Goal: Use online tool/utility: Use online tool/utility

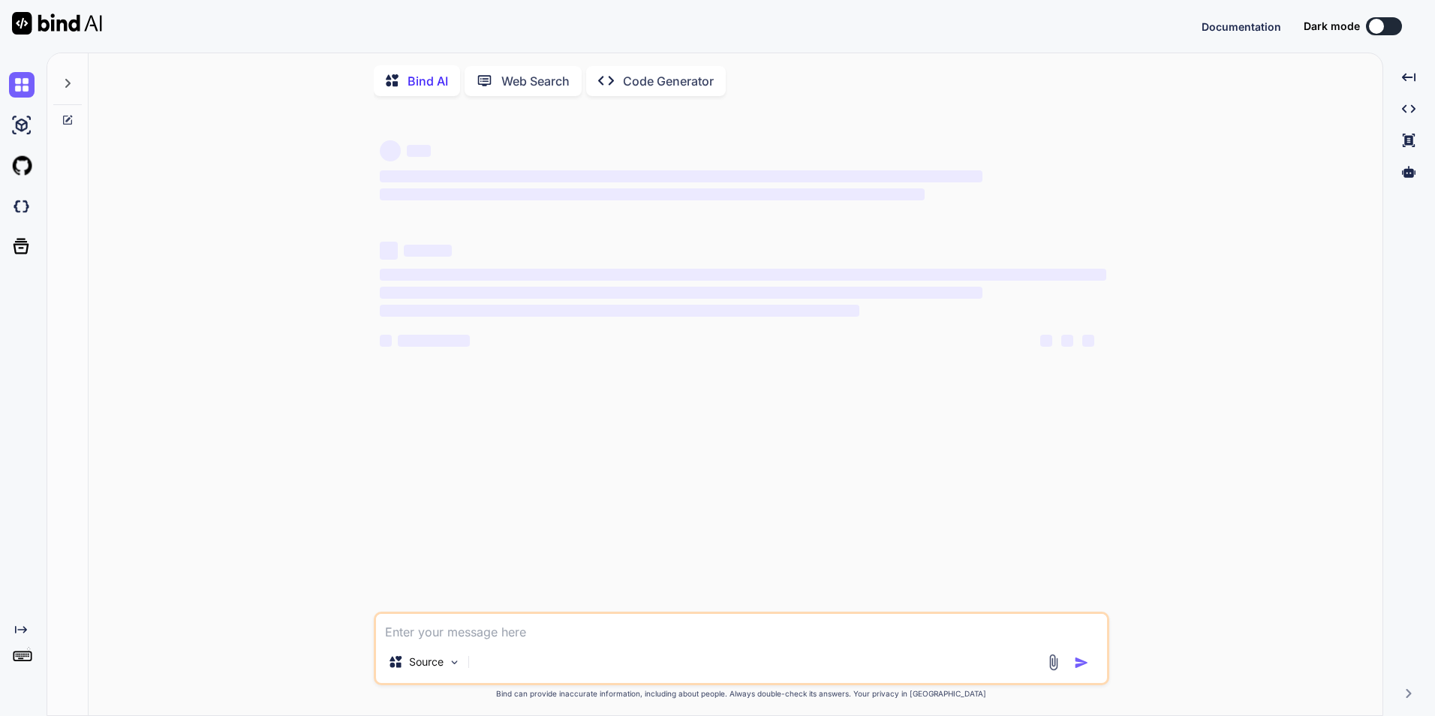
click at [446, 638] on textarea at bounding box center [741, 627] width 731 height 27
type textarea "x"
type textarea "• Work on to fix the bugs suggested by QA internal team."
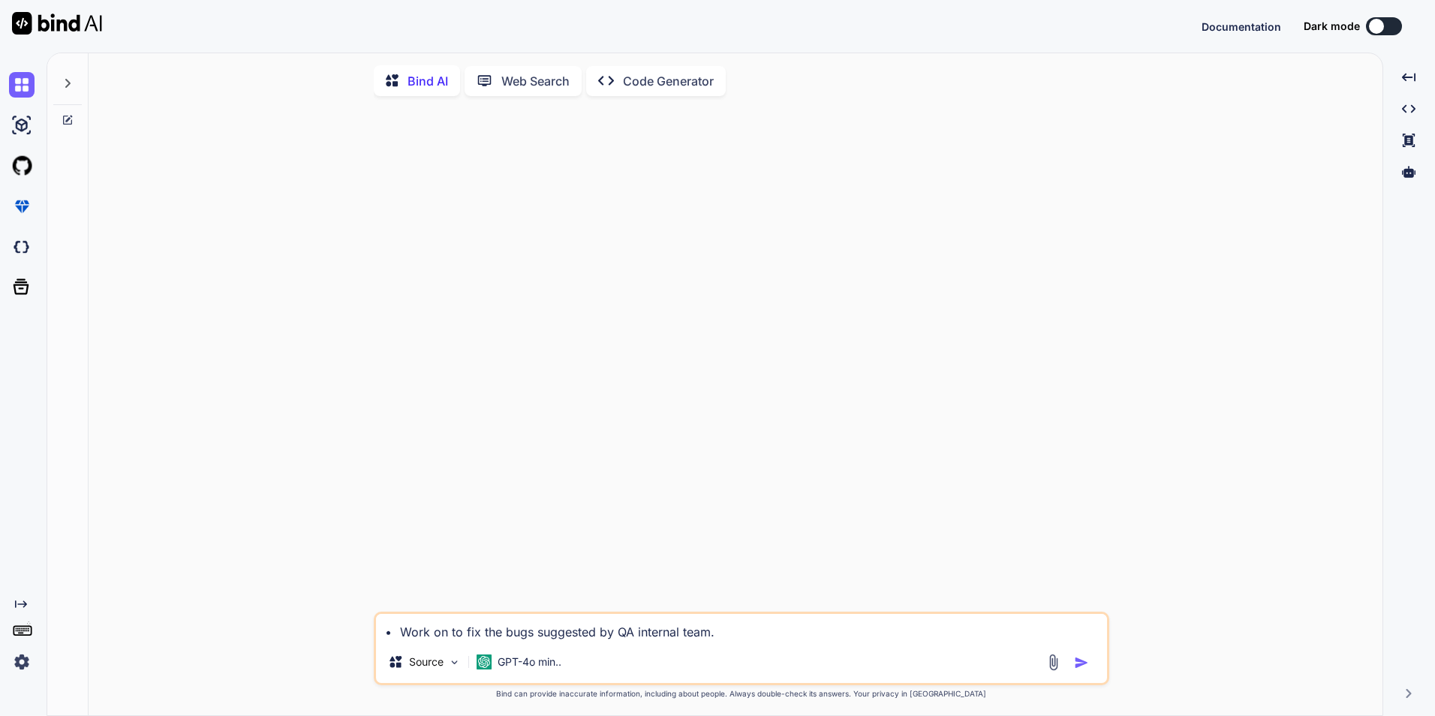
type textarea "x"
type textarea "• Work on to fix the bugs suggested by QA internal team."
type textarea "x"
type textarea "• Work on to fix the bugs suggested by QA internal team."
type textarea "x"
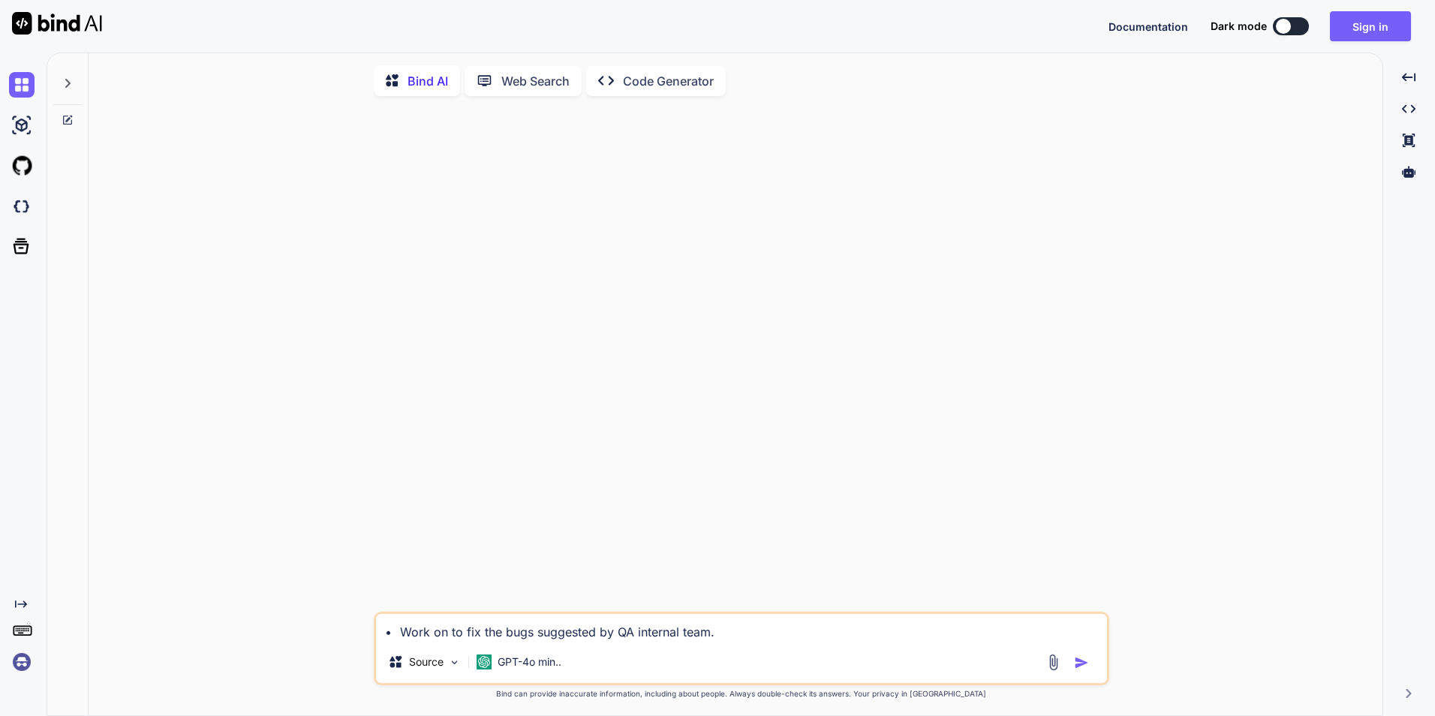
type textarea "• Work on to fix the bugs suggested by QA internal team."
type textarea "x"
type textarea "• Work on to fix the bugs suggested by QA internal team."
type textarea "x"
type textarea "• Work on to fix the bugs suggested by QA internal team. c"
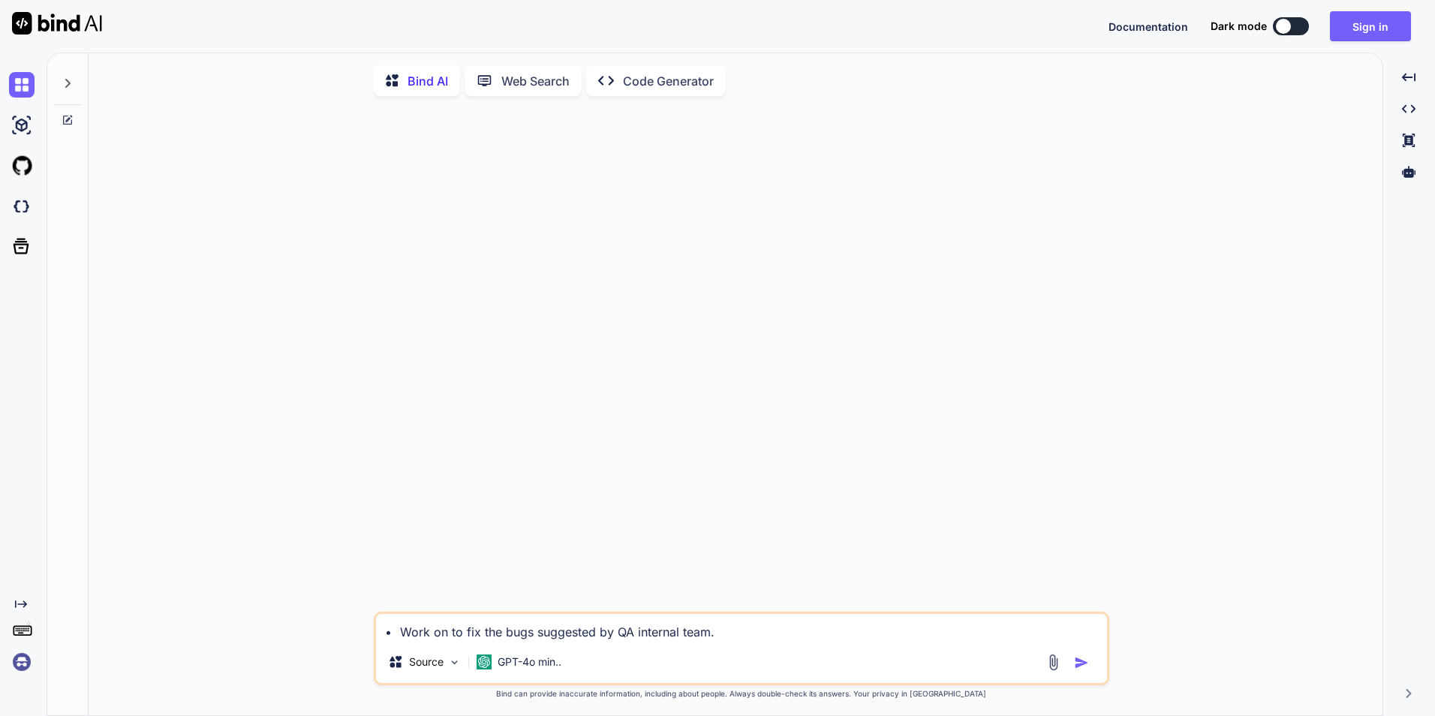
type textarea "x"
type textarea "• Work on to fix the bugs suggested by QA internal team. co"
type textarea "x"
type textarea "• Work on to fix the bugs suggested by QA internal team. cor"
type textarea "x"
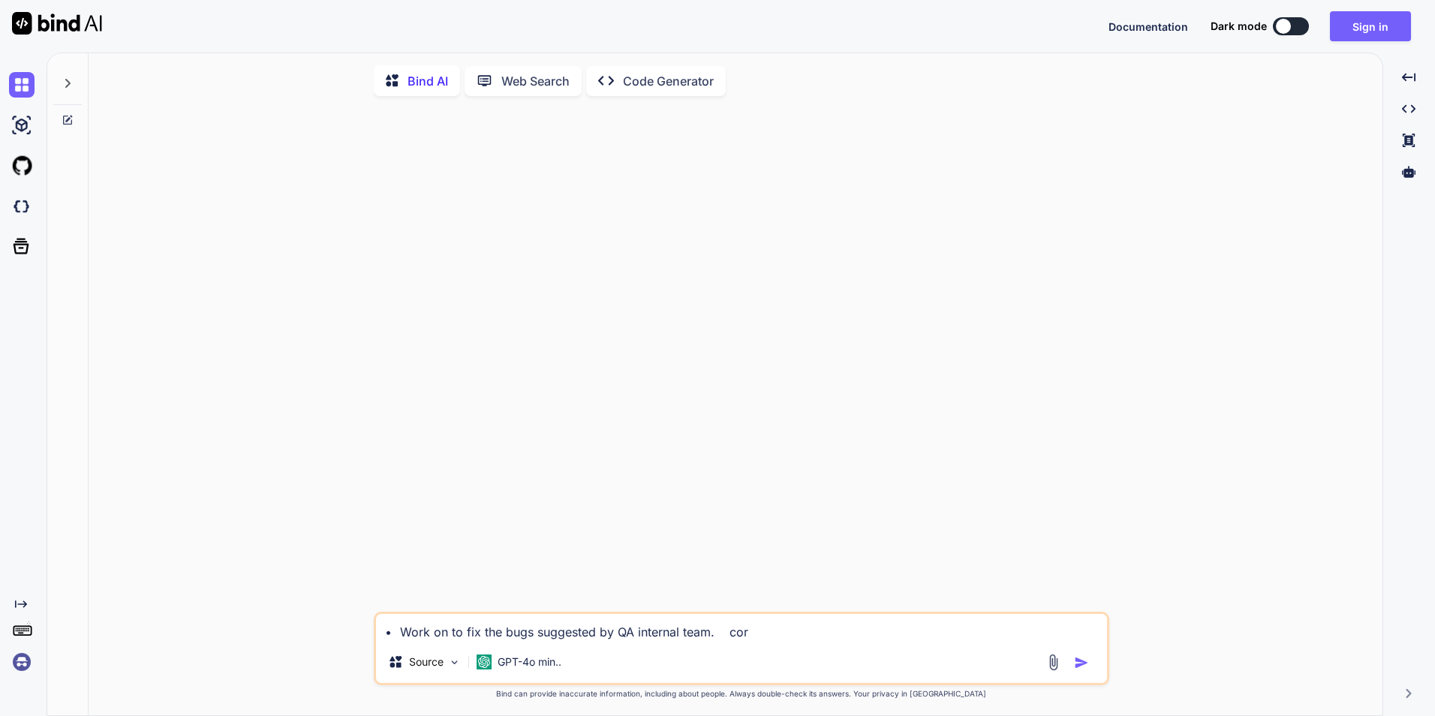
type textarea "• Work on to fix the bugs suggested by QA internal team. corr"
type textarea "x"
type textarea "• Work on to fix the bugs suggested by QA internal team. corre"
type textarea "x"
type textarea "• Work on to fix the bugs suggested by QA internal team. correc"
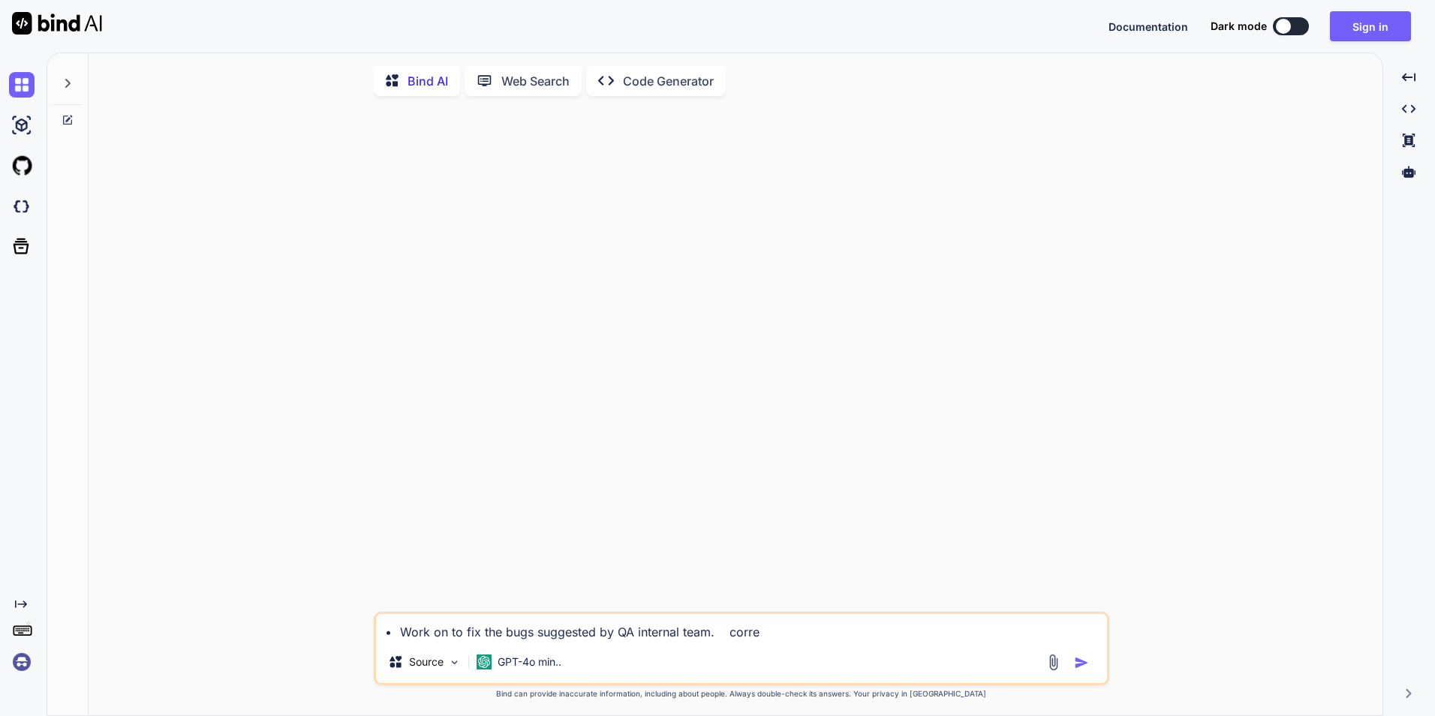
type textarea "x"
type textarea "• Work on to fix the bugs suggested by QA internal team. correct"
type textarea "x"
type textarea "• Work on to fix the bugs suggested by QA internal team. correct"
type textarea "x"
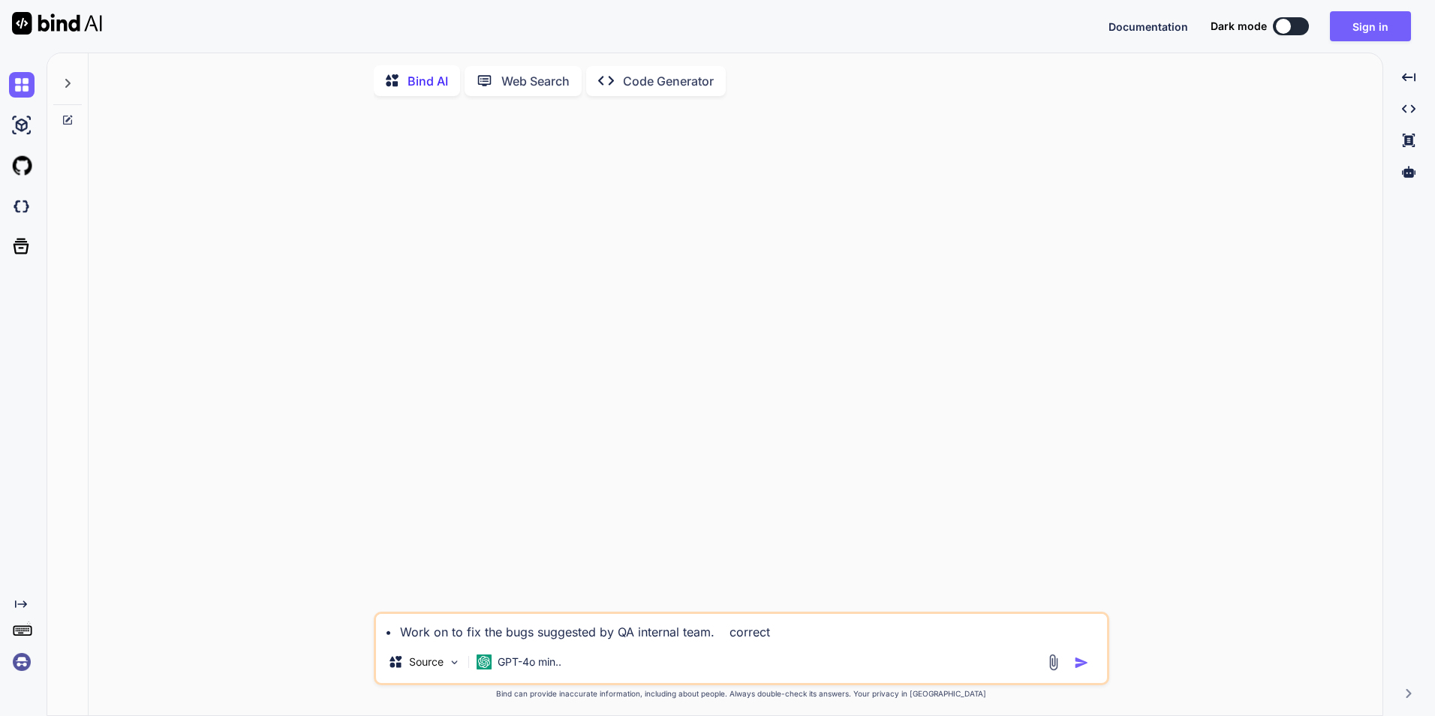
type textarea "• Work on to fix the bugs suggested by QA internal team. correct t"
type textarea "x"
type textarea "• Work on to fix the bugs suggested by QA internal team. correct th"
type textarea "x"
type textarea "• Work on to fix the bugs suggested by QA internal team. correct thi"
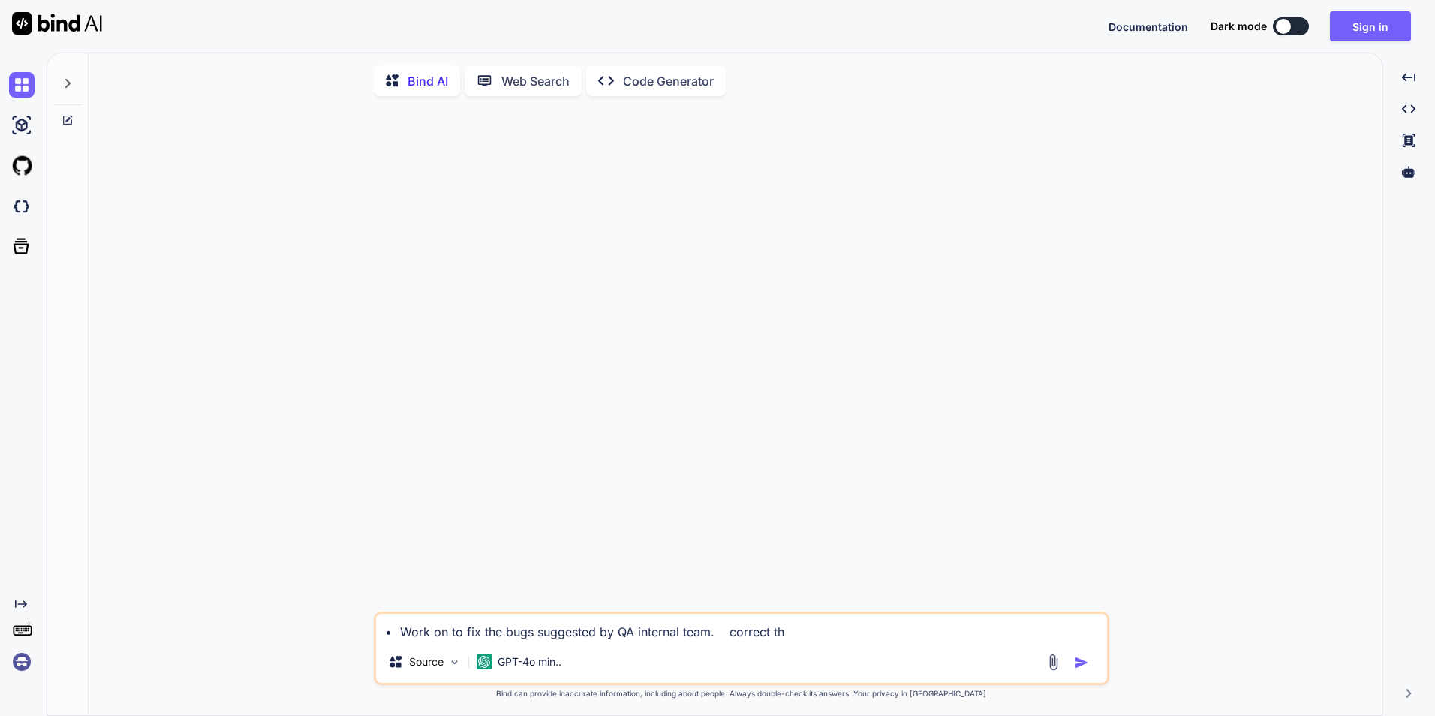
type textarea "x"
type textarea "• Work on to fix the bugs suggested by QA internal team. correct this"
type textarea "x"
type textarea "• Work on to fix the bugs suggested by QA internal team. correct this"
type textarea "x"
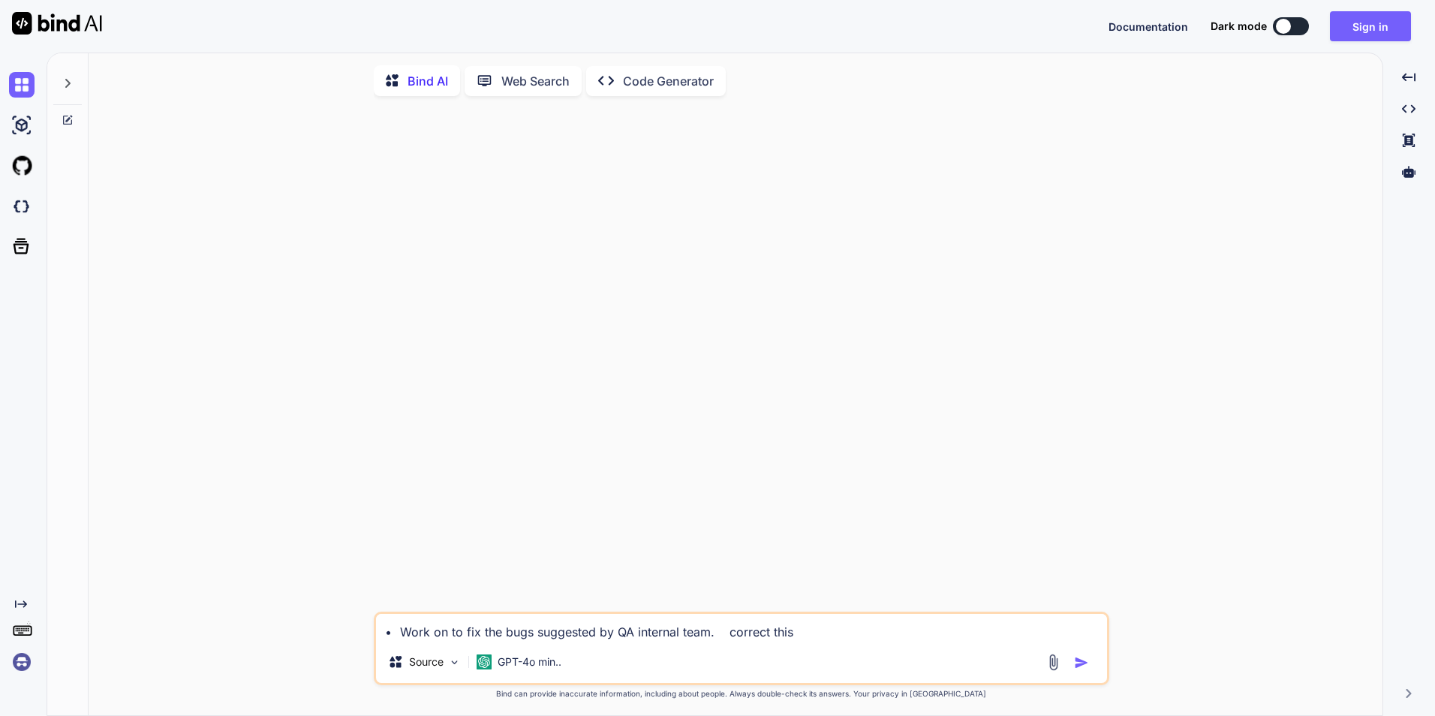
type textarea "• Work on to fix the bugs suggested by QA internal team. correct this s"
type textarea "x"
type textarea "• Work on to fix the bugs suggested by QA internal team. correct this se"
type textarea "x"
type textarea "• Work on to fix the bugs suggested by QA internal team. correct this sen"
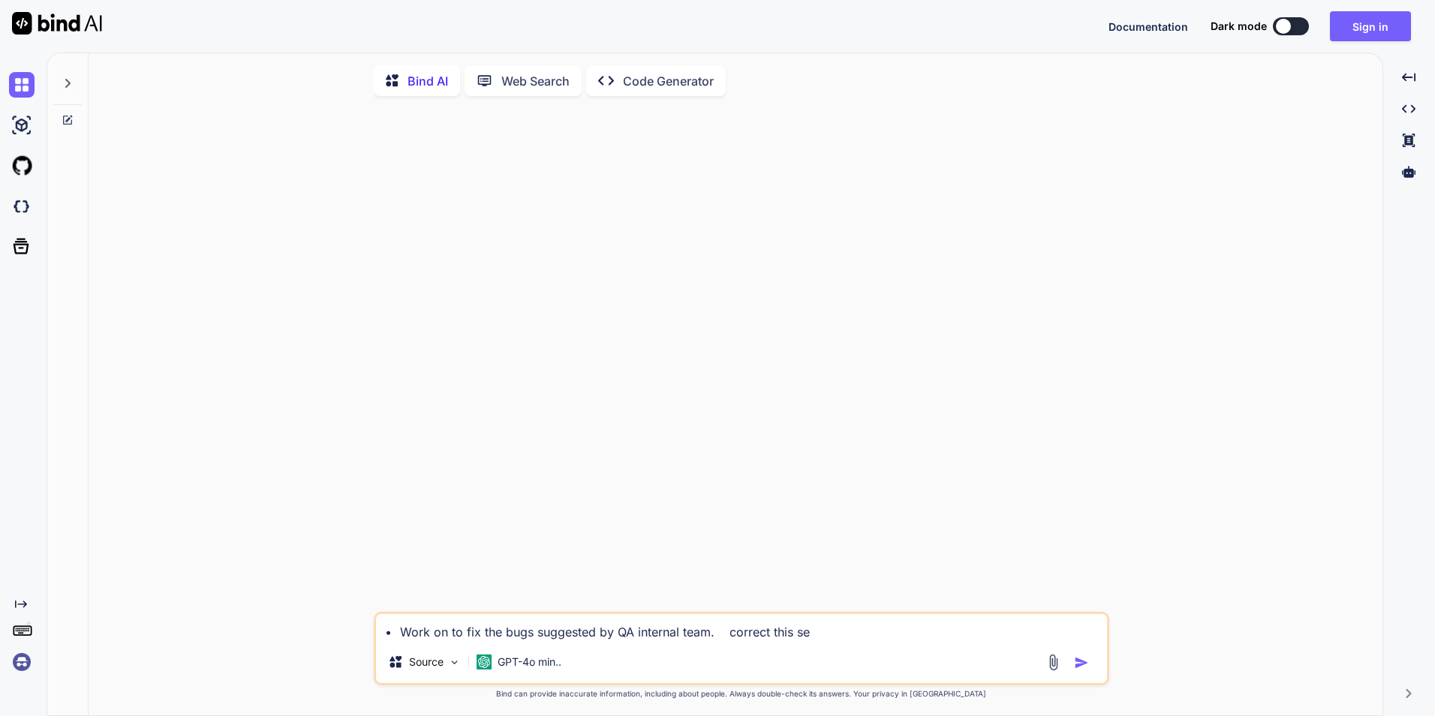
type textarea "x"
type textarea "• Work on to fix the bugs suggested by QA internal team. correct this sent"
type textarea "x"
type textarea "• Work on to fix the bugs suggested by QA internal team. correct this sente"
type textarea "x"
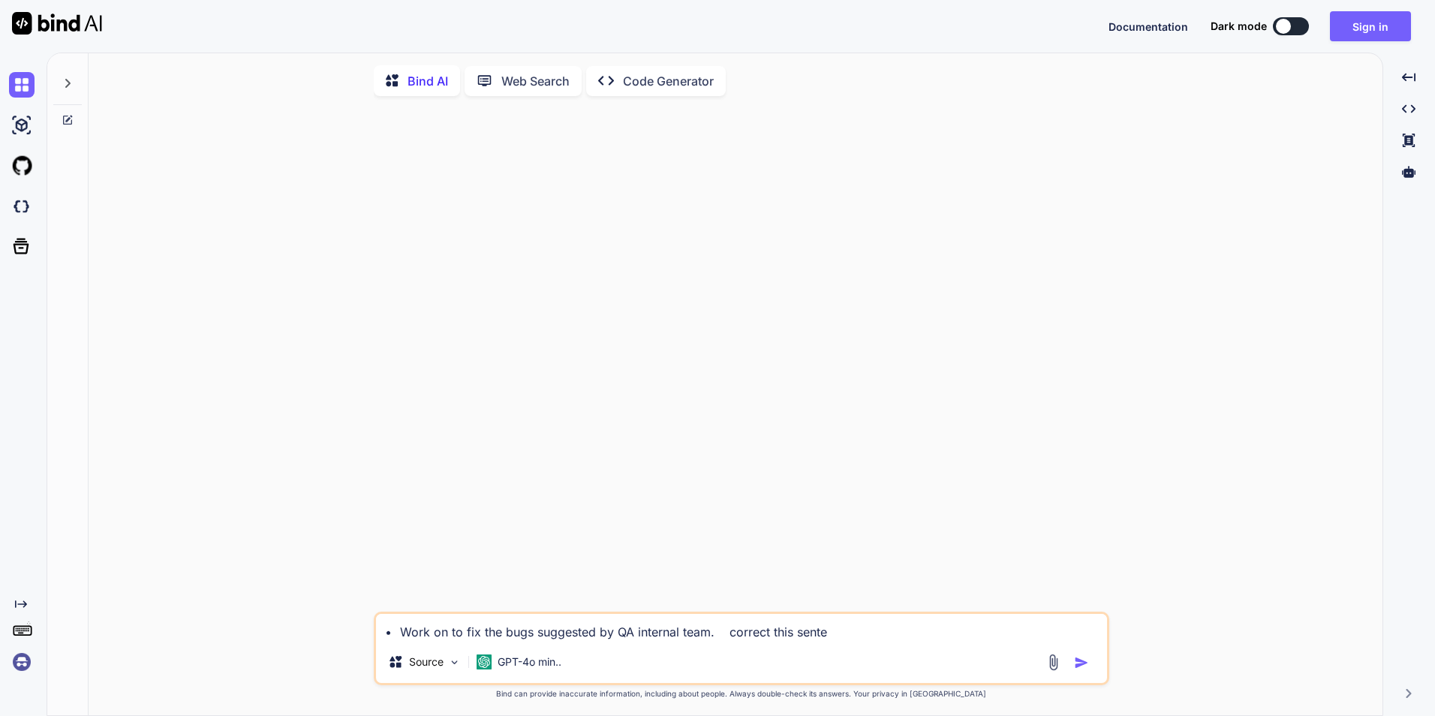
type textarea "• Work on to fix the bugs suggested by QA internal team. correct this senten"
type textarea "x"
type textarea "• Work on to fix the bugs suggested by QA internal team. correct this sentenc"
type textarea "x"
type textarea "• Work on to fix the bugs suggested by QA internal team. correct this sentence"
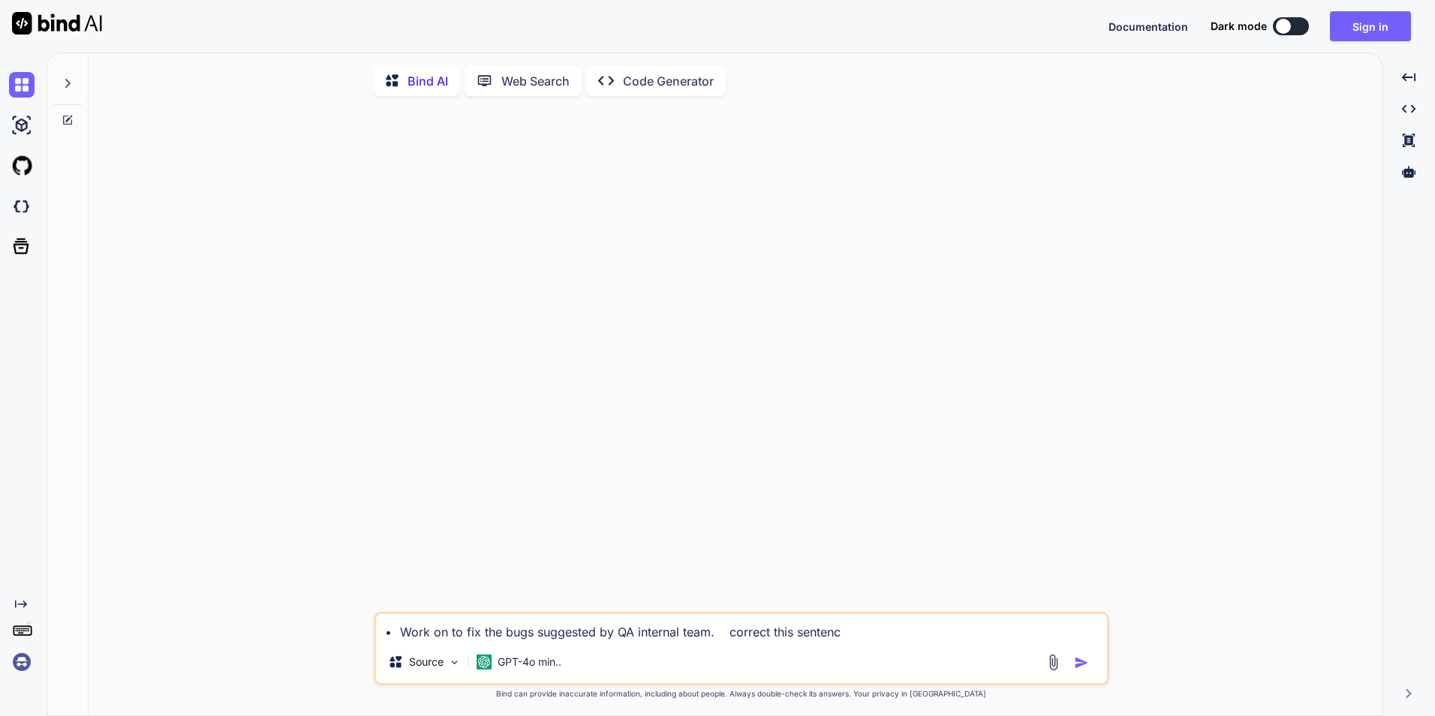
type textarea "x"
type textarea "• Work on to fix the bugs suggested by QA internal team. correct this sentence"
click at [1083, 668] on img "button" at bounding box center [1081, 662] width 15 height 15
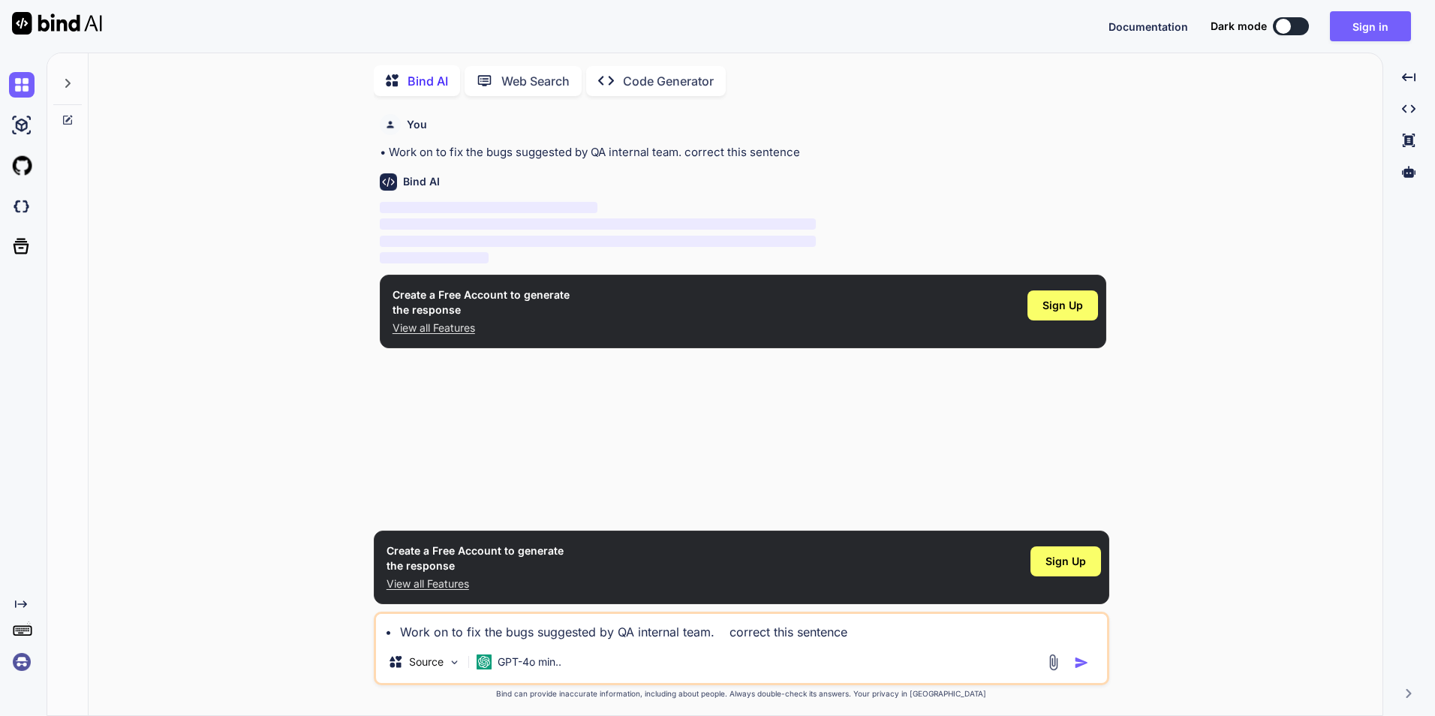
scroll to position [6, 0]
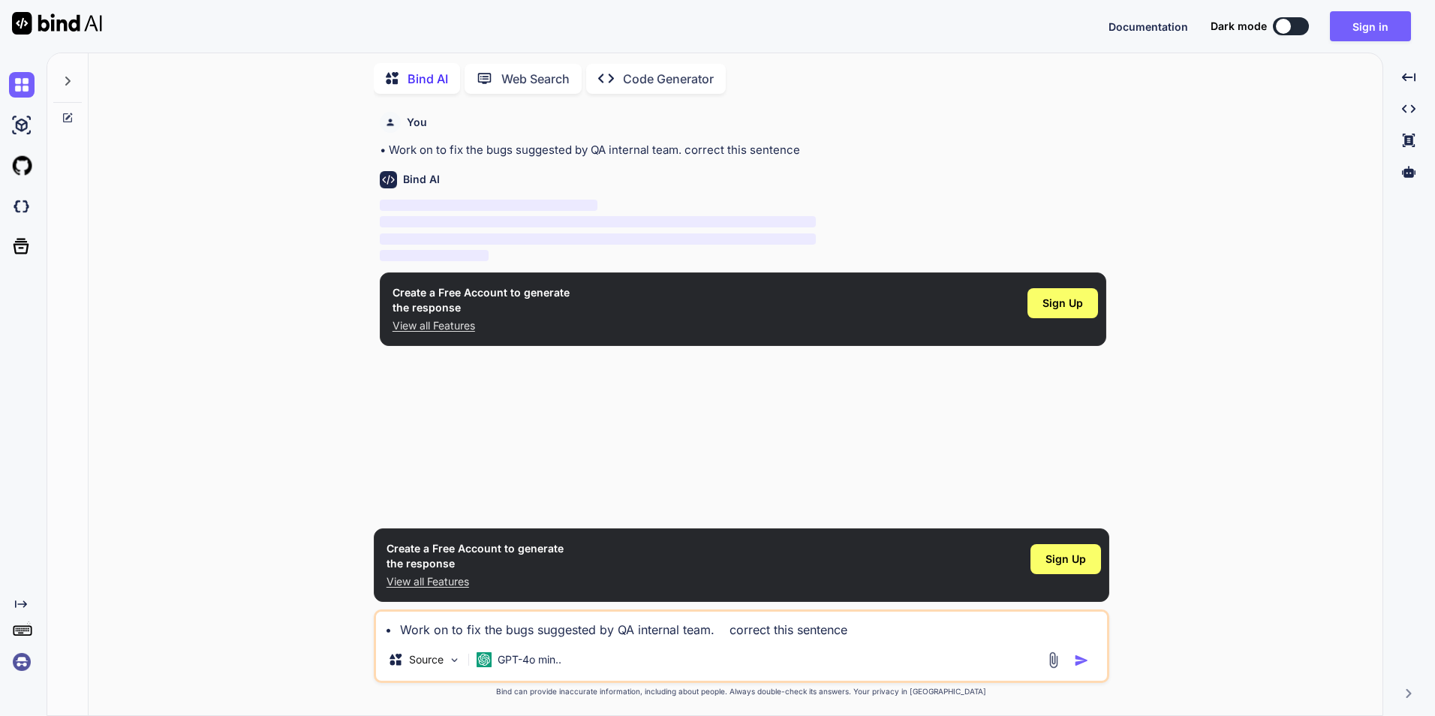
click at [1083, 660] on img "button" at bounding box center [1081, 660] width 15 height 15
click at [453, 663] on img at bounding box center [454, 660] width 13 height 13
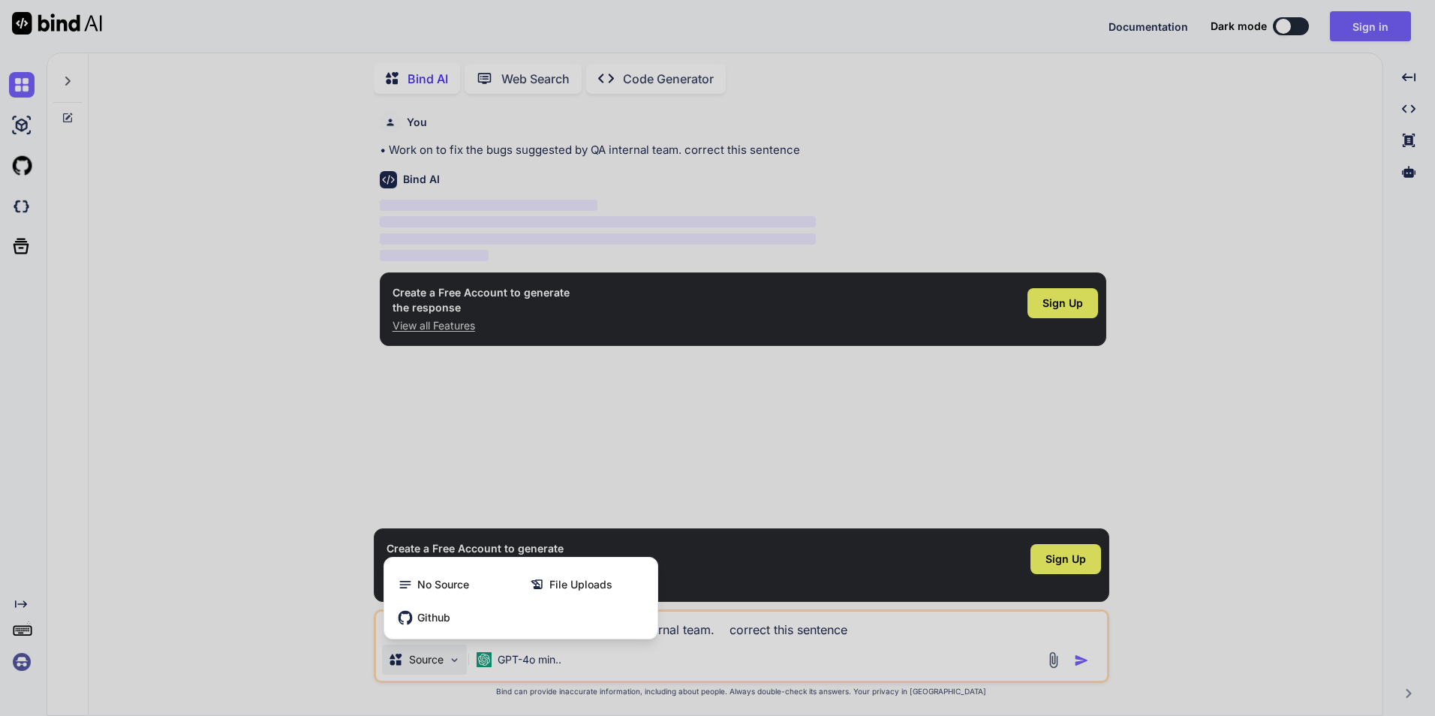
click at [687, 672] on div at bounding box center [717, 358] width 1435 height 716
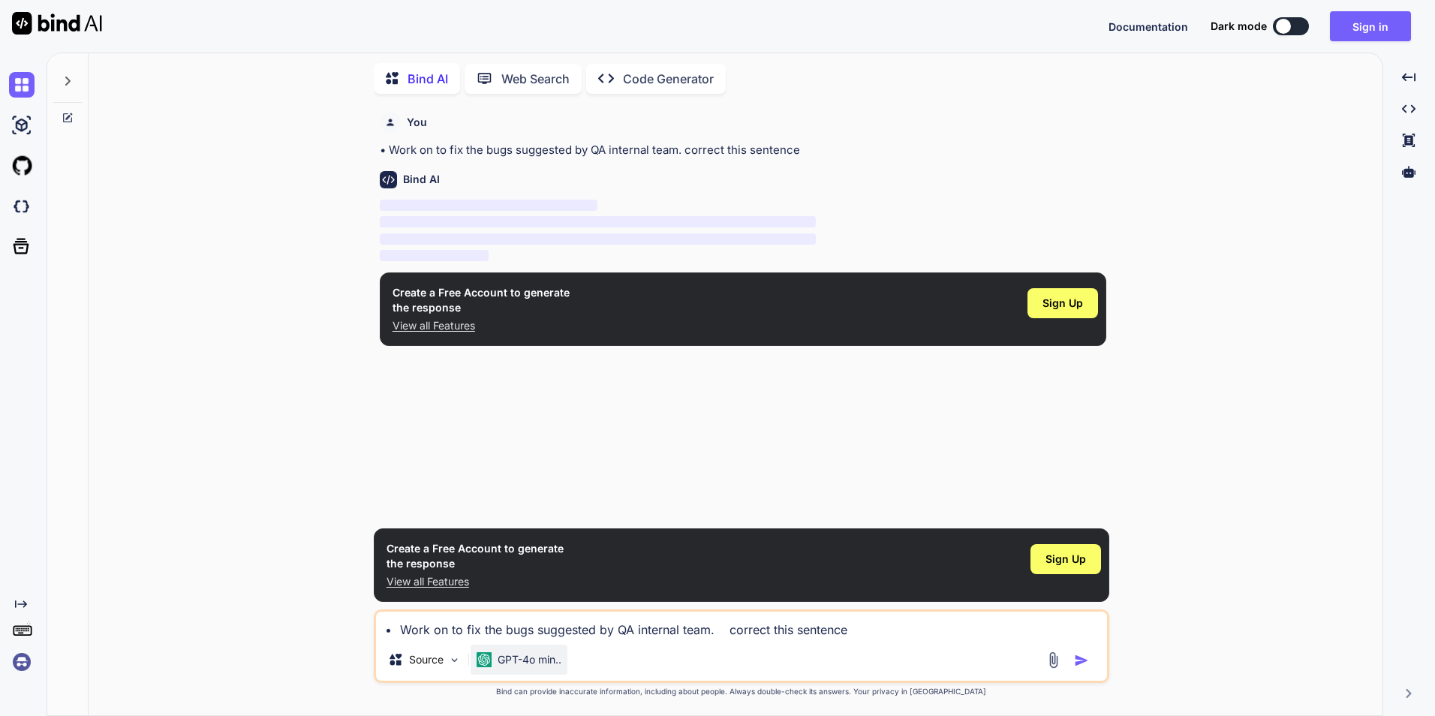
click at [548, 662] on p "GPT-4o min.." at bounding box center [530, 659] width 64 height 15
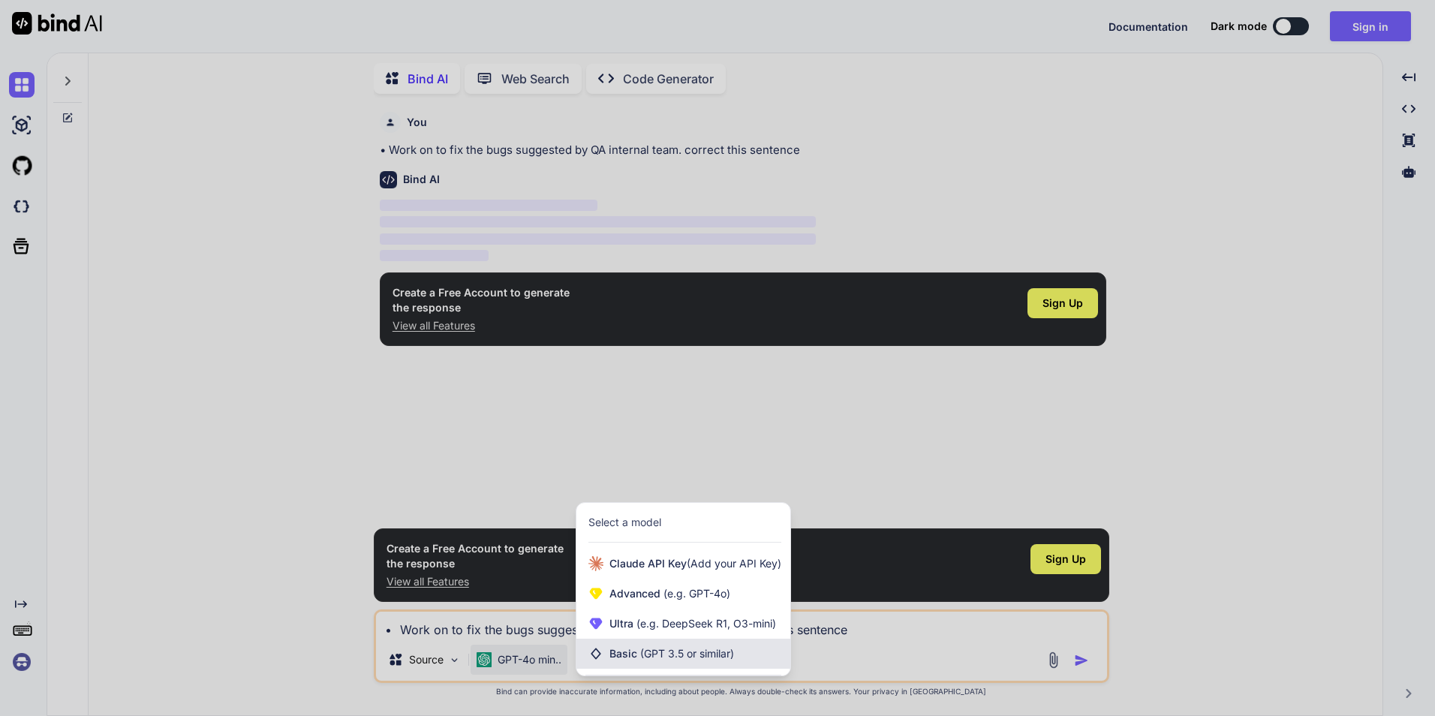
click at [641, 654] on span "(GPT 3.5 or similar)" at bounding box center [687, 653] width 94 height 13
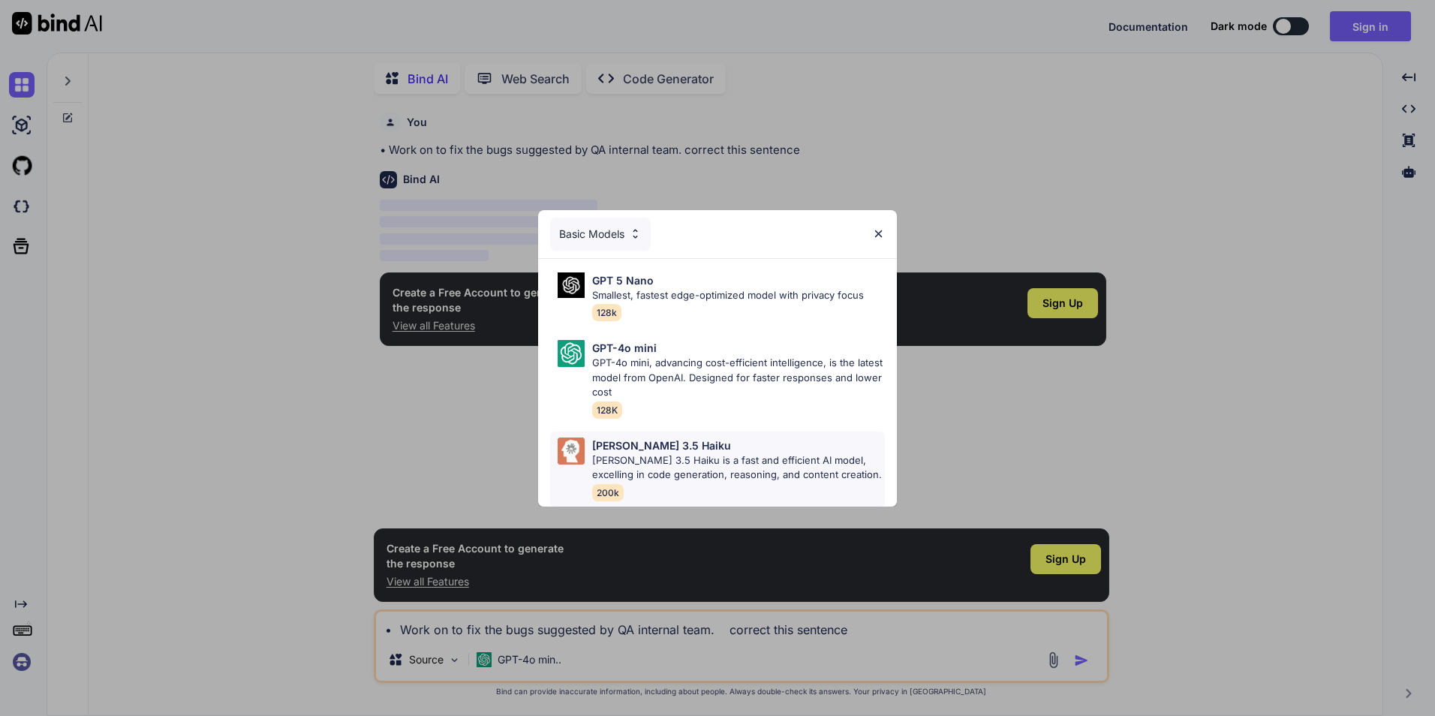
click at [620, 442] on p "[PERSON_NAME] 3.5 Haiku" at bounding box center [661, 446] width 139 height 16
type textarea "x"
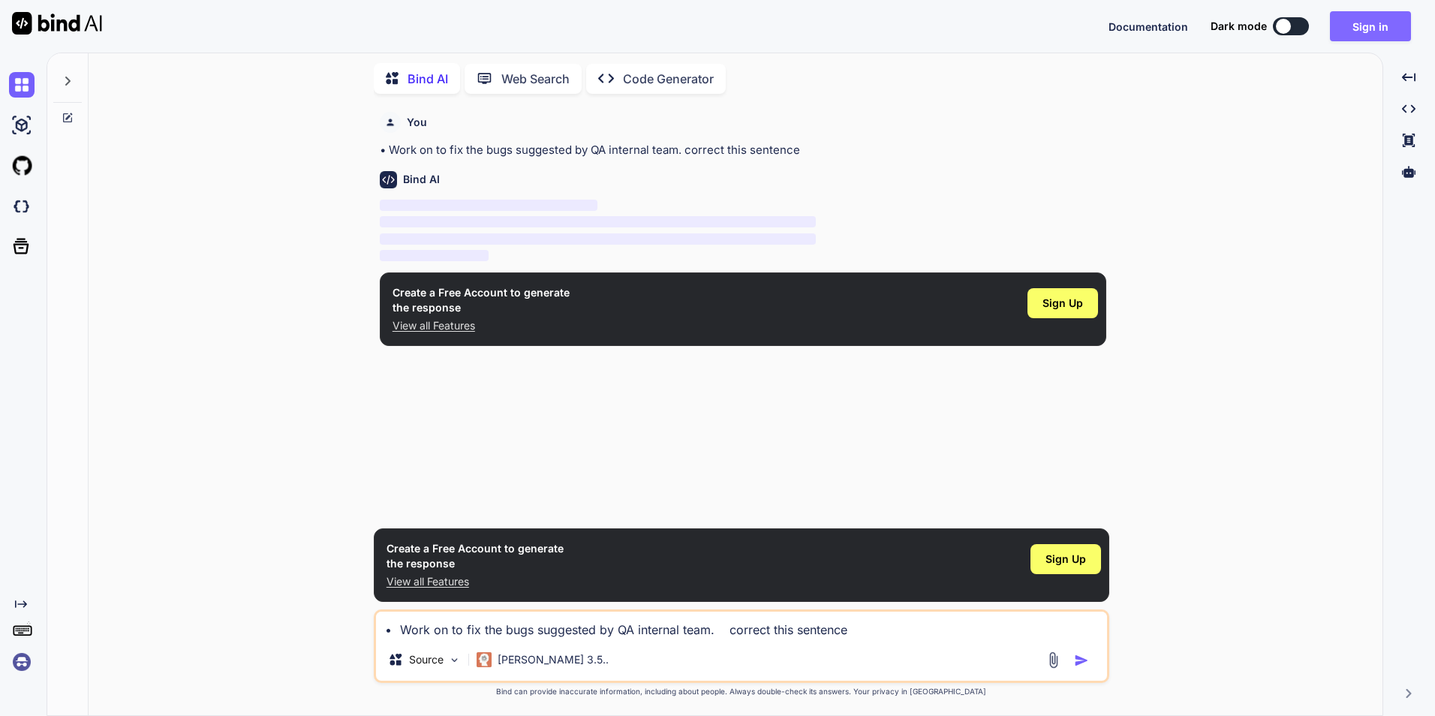
click at [1369, 28] on button "Sign in" at bounding box center [1370, 26] width 81 height 30
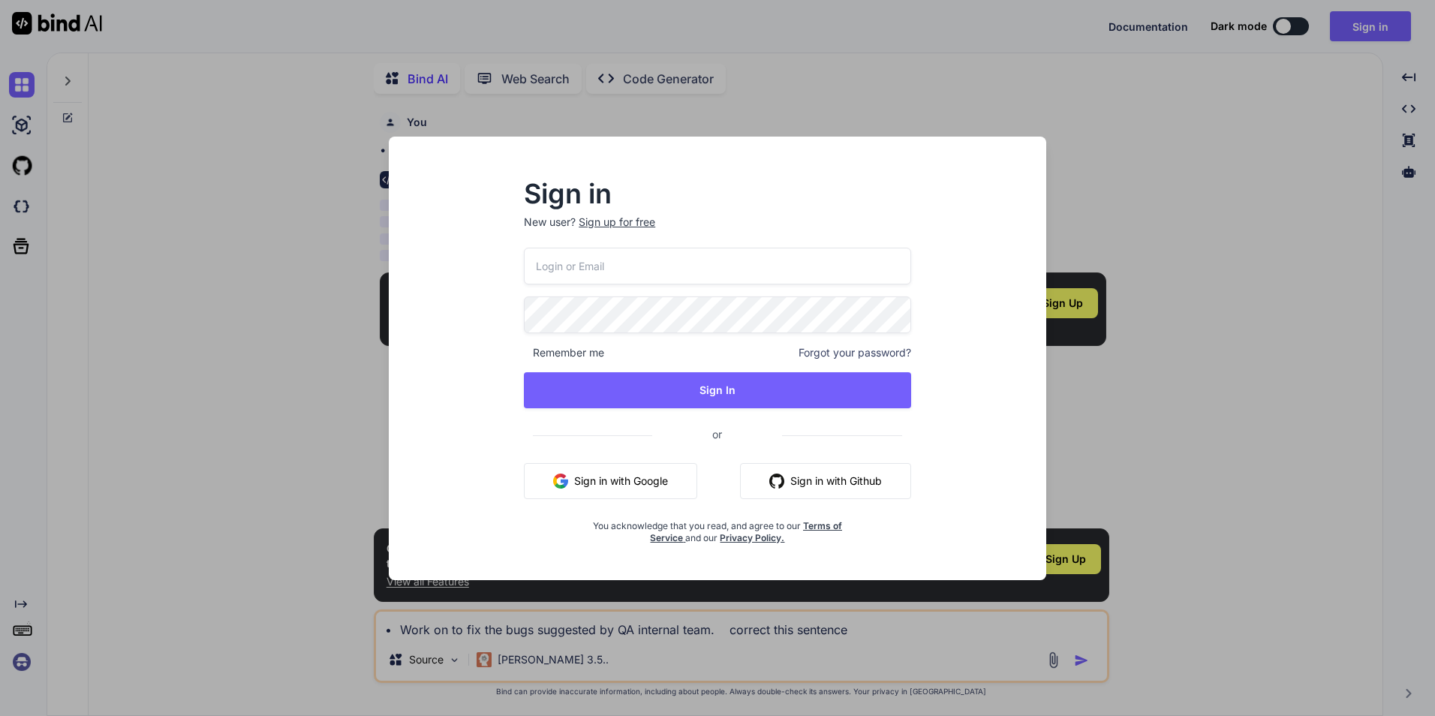
type input "[EMAIL_ADDRESS][DOMAIN_NAME]"
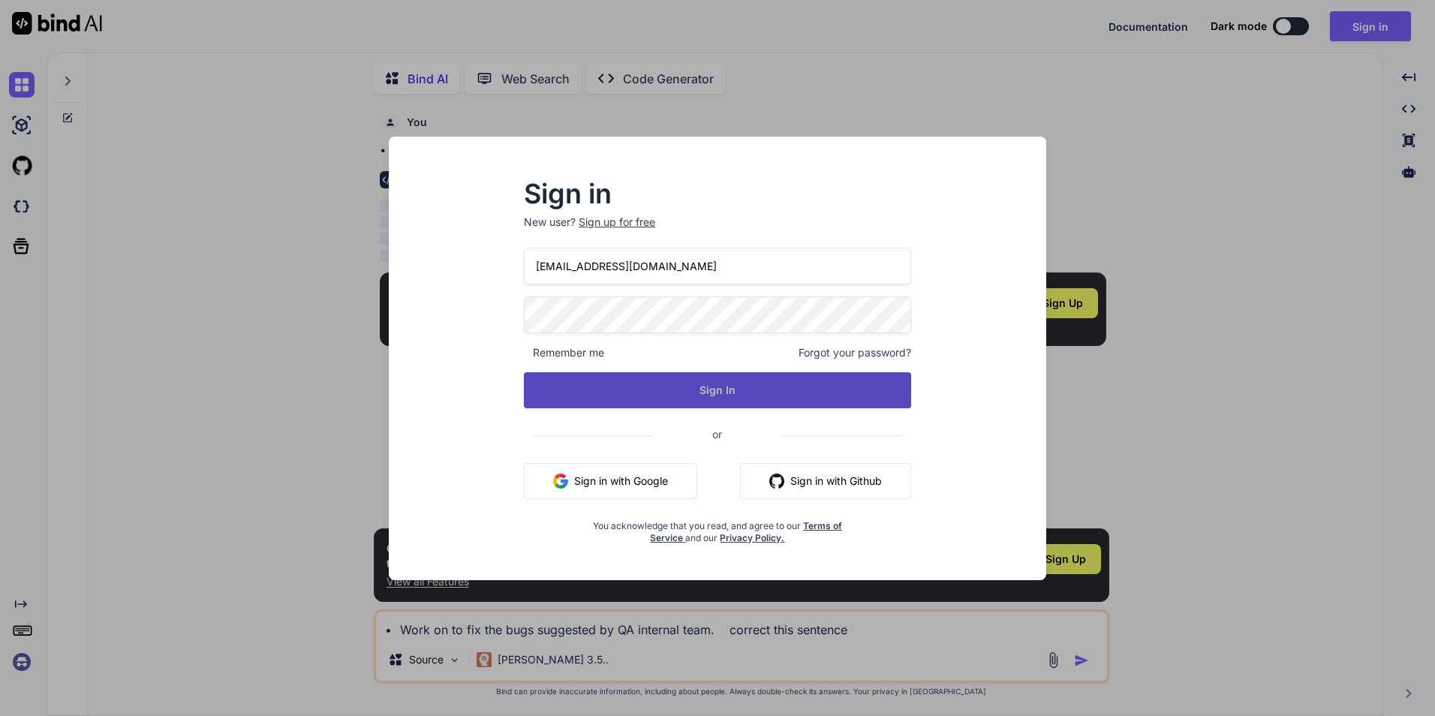
click at [714, 385] on button "Sign In" at bounding box center [717, 390] width 387 height 36
click at [714, 393] on button "Sign In" at bounding box center [717, 390] width 387 height 36
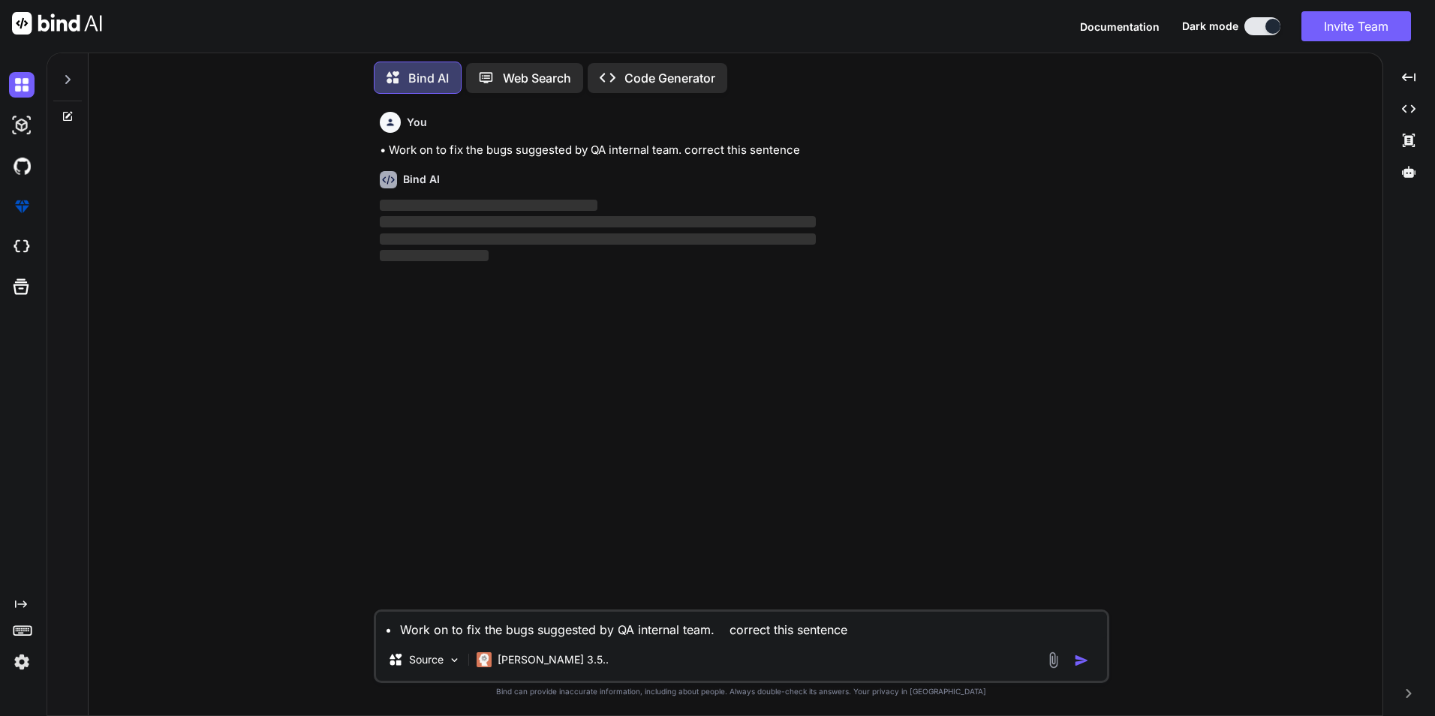
scroll to position [8, 0]
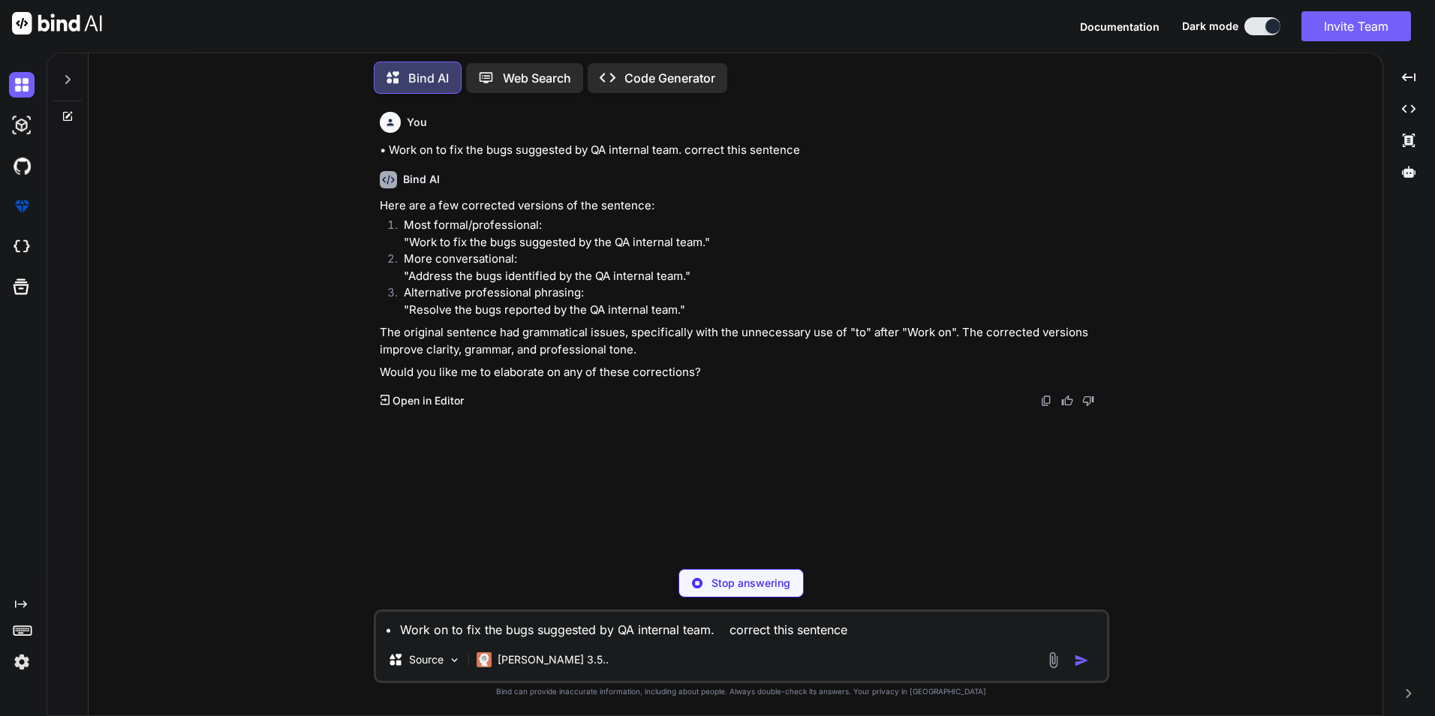
type textarea "x"
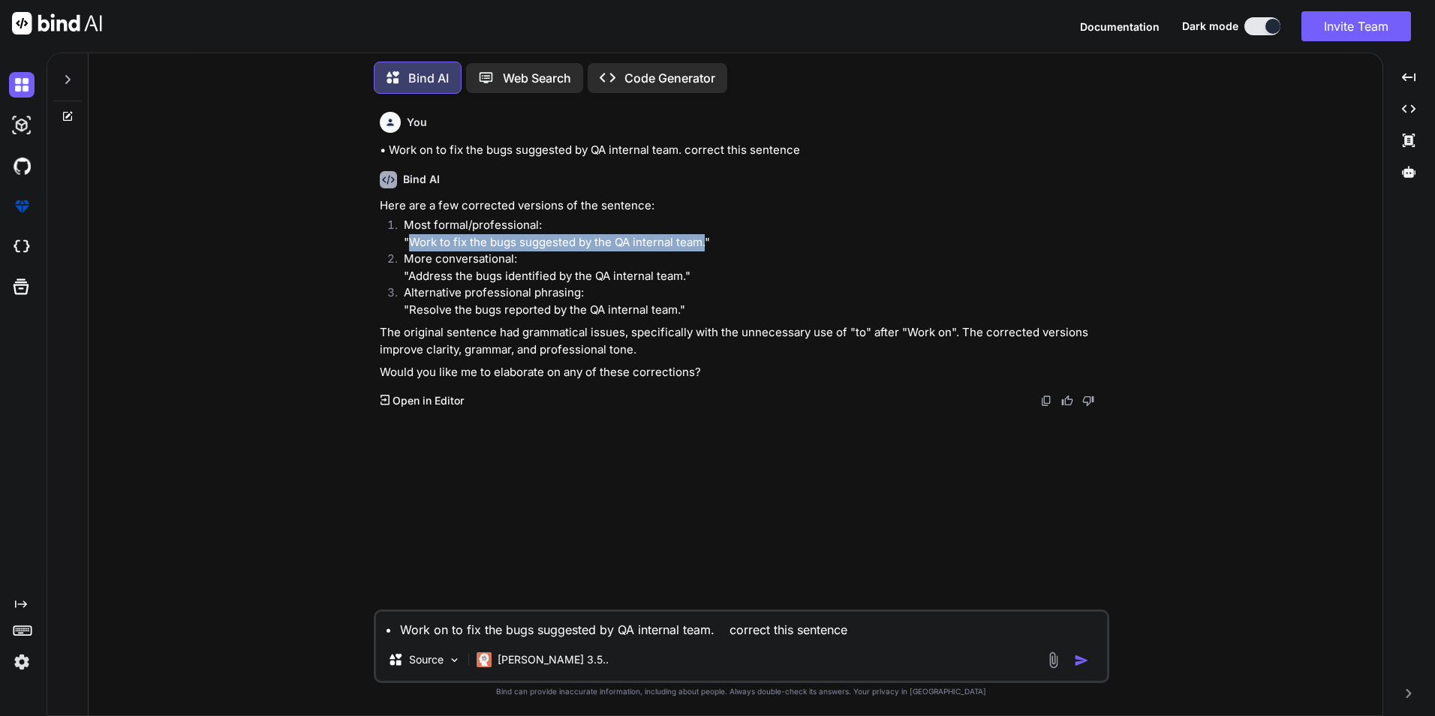
drag, startPoint x: 705, startPoint y: 242, endPoint x: 410, endPoint y: 245, distance: 294.9
click at [410, 245] on p "Most formal/professional: "Work to fix the bugs suggested by the QA internal te…" at bounding box center [755, 234] width 702 height 34
copy p "Work to fix the bugs suggested by the QA internal team."
